Goal: Check status

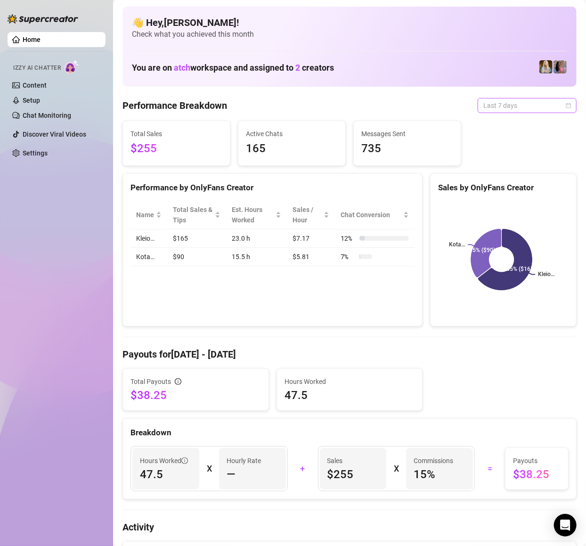
click at [532, 109] on span "Last 7 days" at bounding box center [527, 105] width 88 height 14
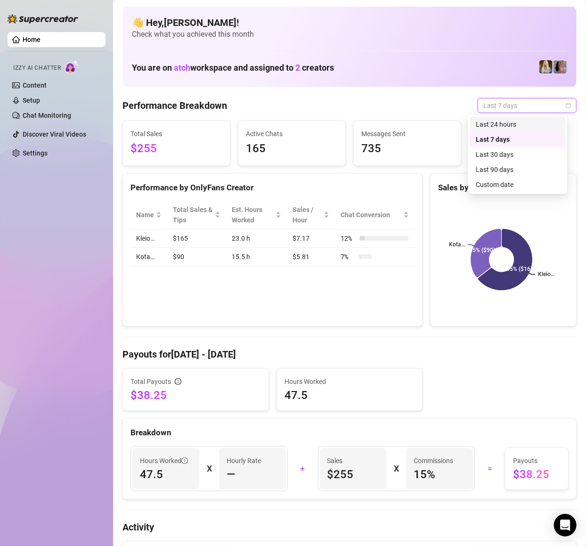
click at [506, 126] on div "Last 24 hours" at bounding box center [517, 124] width 84 height 10
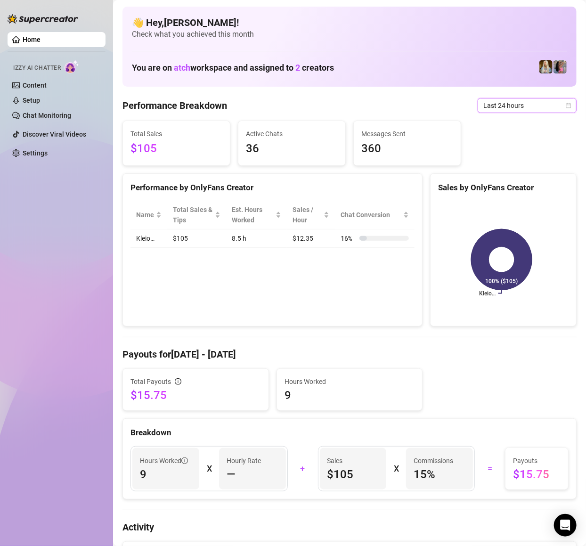
click at [501, 108] on span "Last 24 hours" at bounding box center [527, 105] width 88 height 14
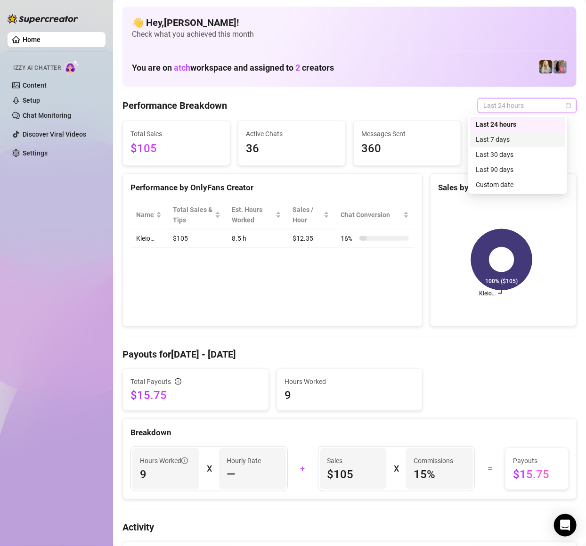
click at [489, 139] on div "Last 7 days" at bounding box center [517, 139] width 84 height 10
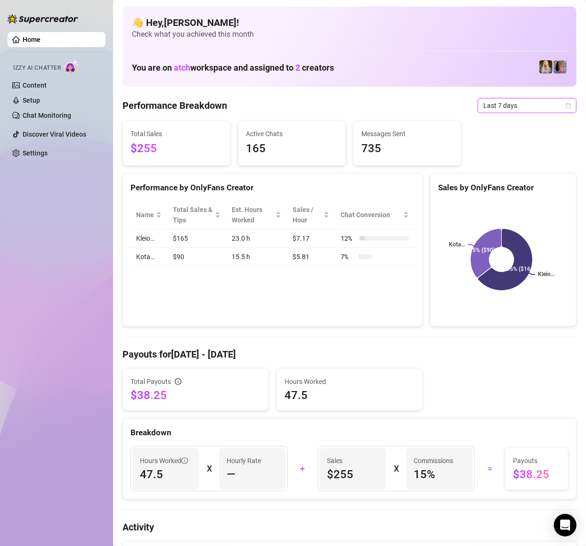
click at [516, 108] on span "Last 7 days" at bounding box center [527, 105] width 88 height 14
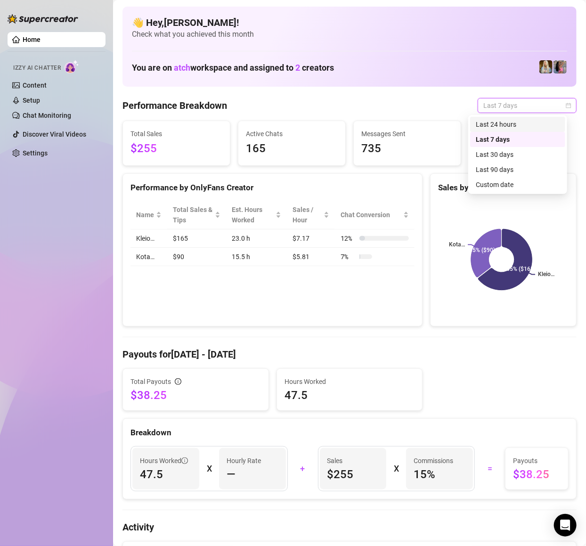
click at [510, 125] on div "Last 24 hours" at bounding box center [517, 124] width 84 height 10
